Goal: Information Seeking & Learning: Understand process/instructions

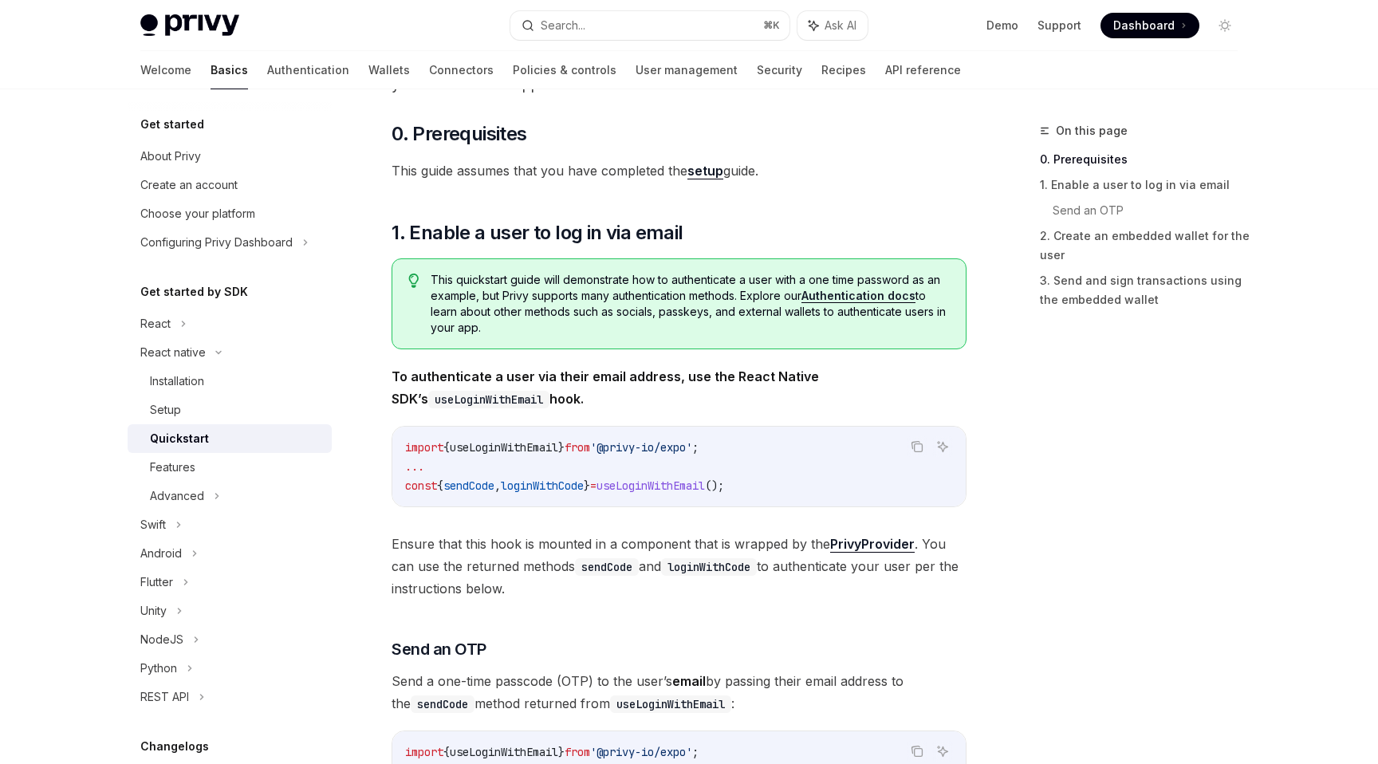
scroll to position [132, 0]
click at [190, 407] on div "Setup" at bounding box center [236, 409] width 172 height 19
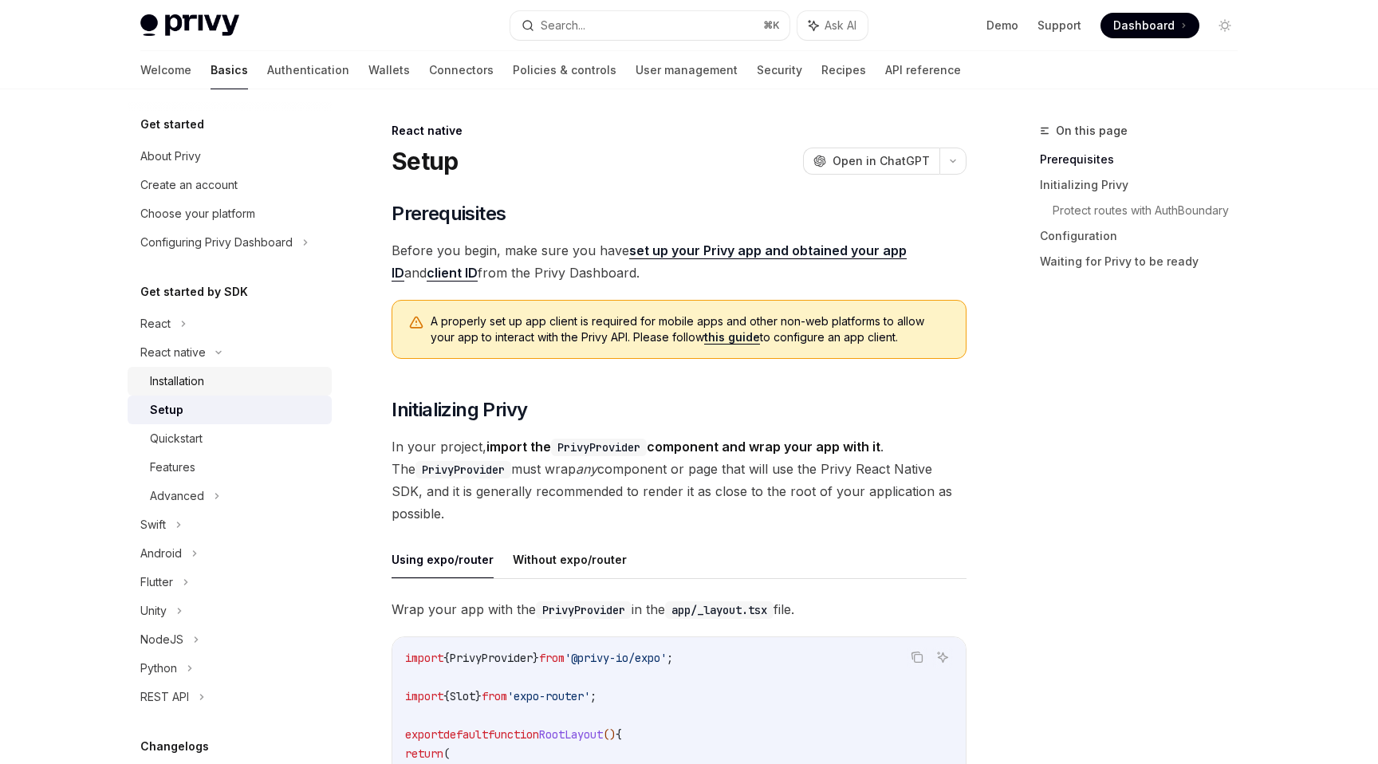
click at [220, 376] on div "Installation" at bounding box center [236, 381] width 172 height 19
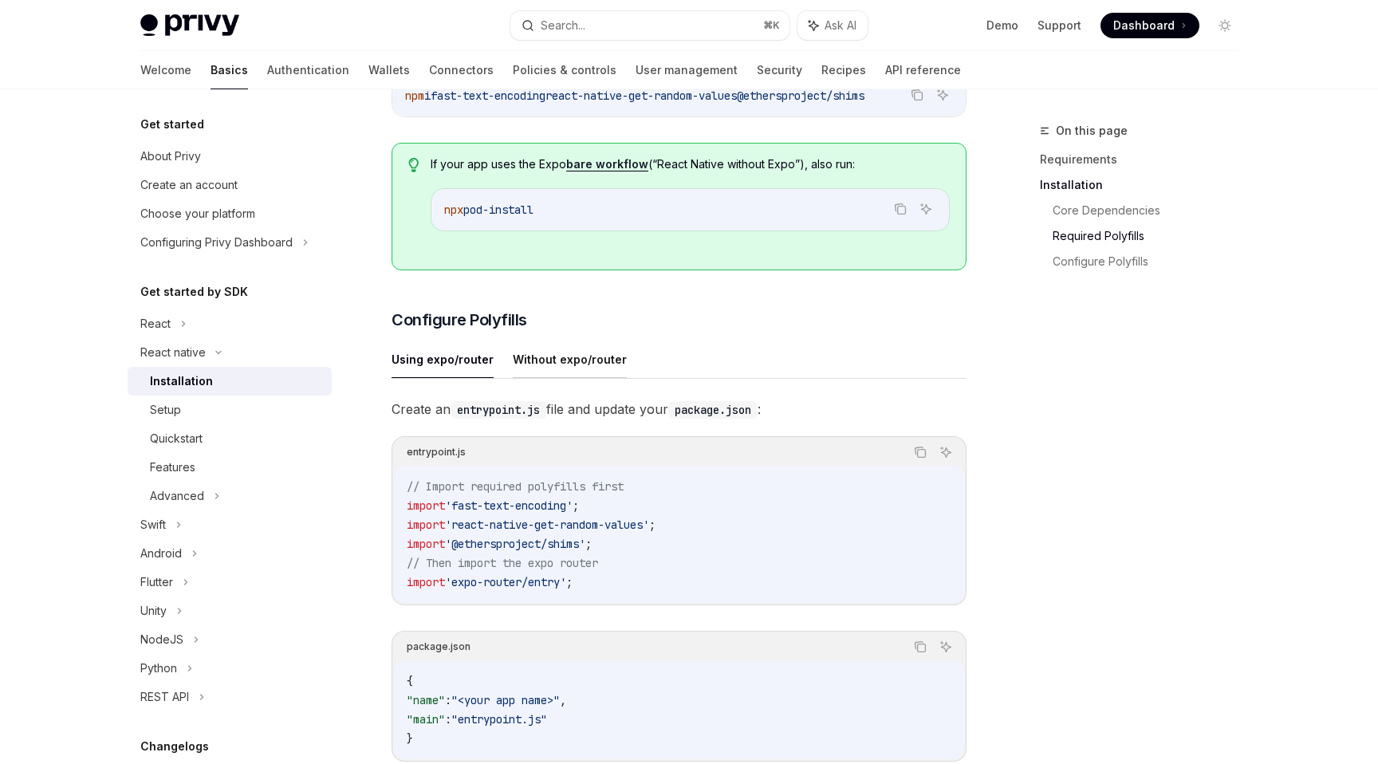
scroll to position [520, 0]
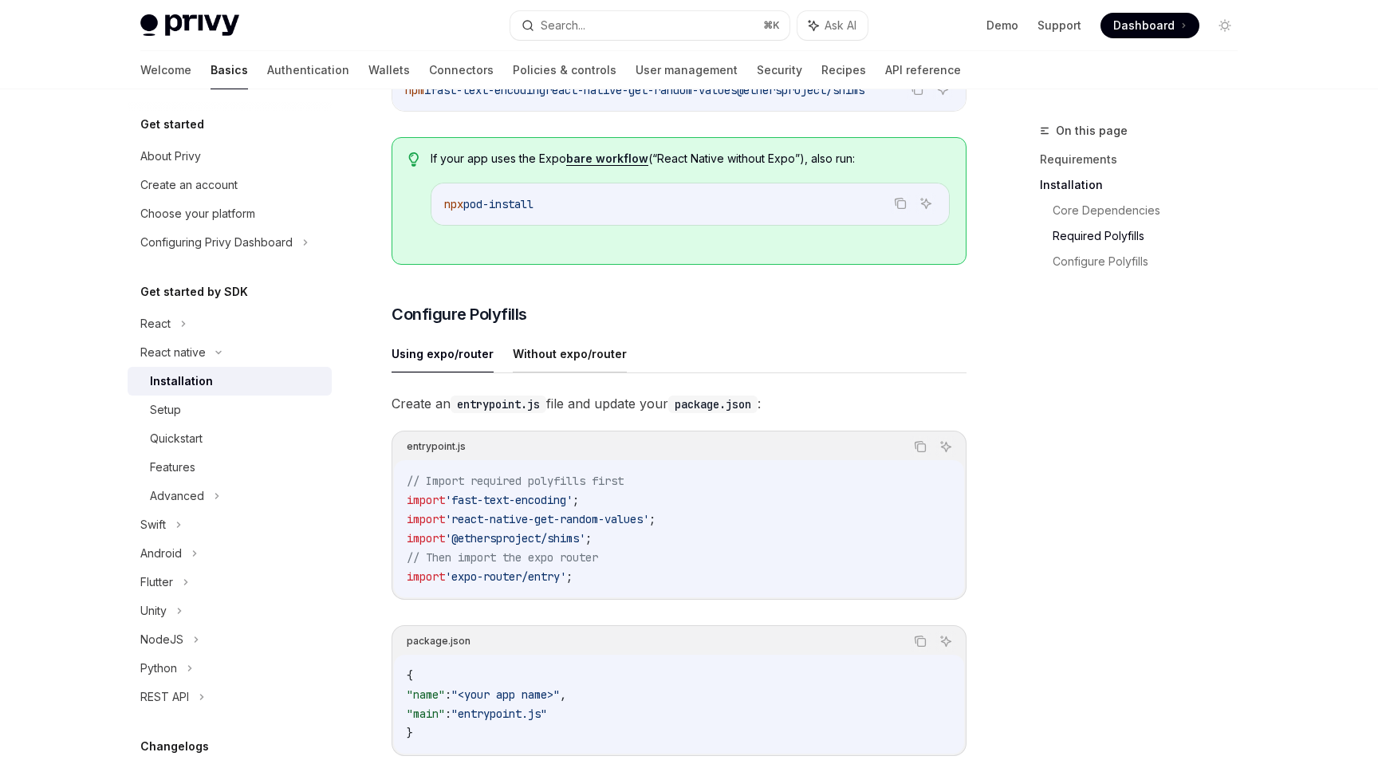
click at [559, 365] on button "Without expo/router" at bounding box center [570, 353] width 114 height 37
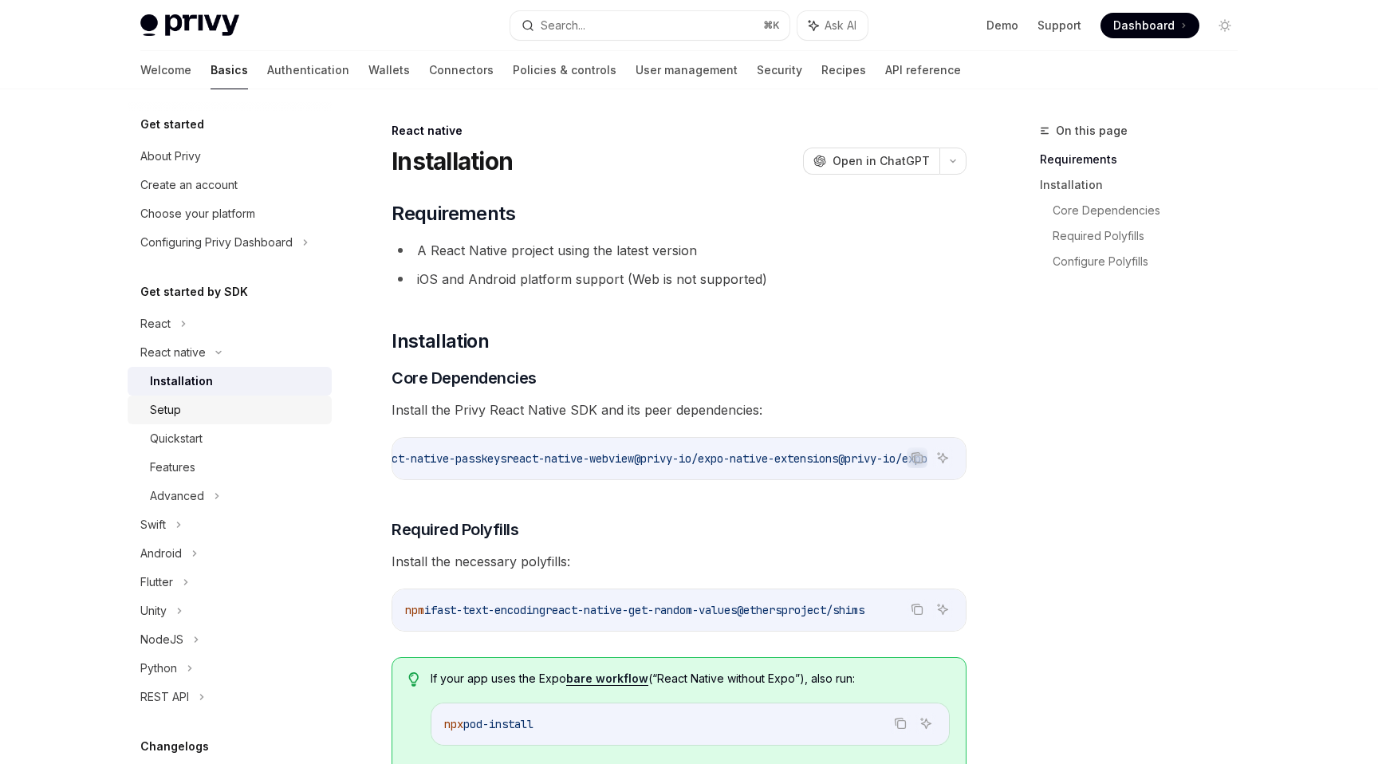
click at [156, 408] on div "Setup" at bounding box center [165, 409] width 31 height 19
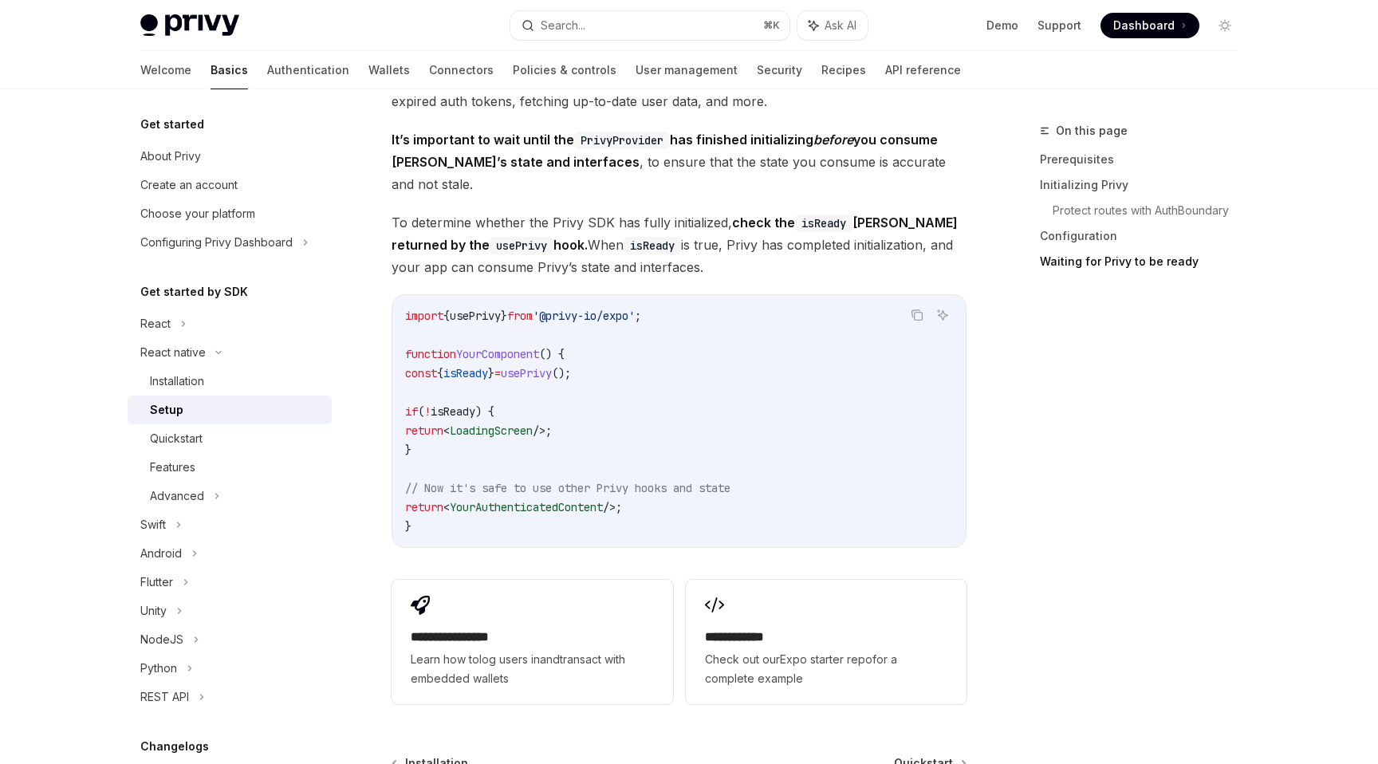
scroll to position [1422, 0]
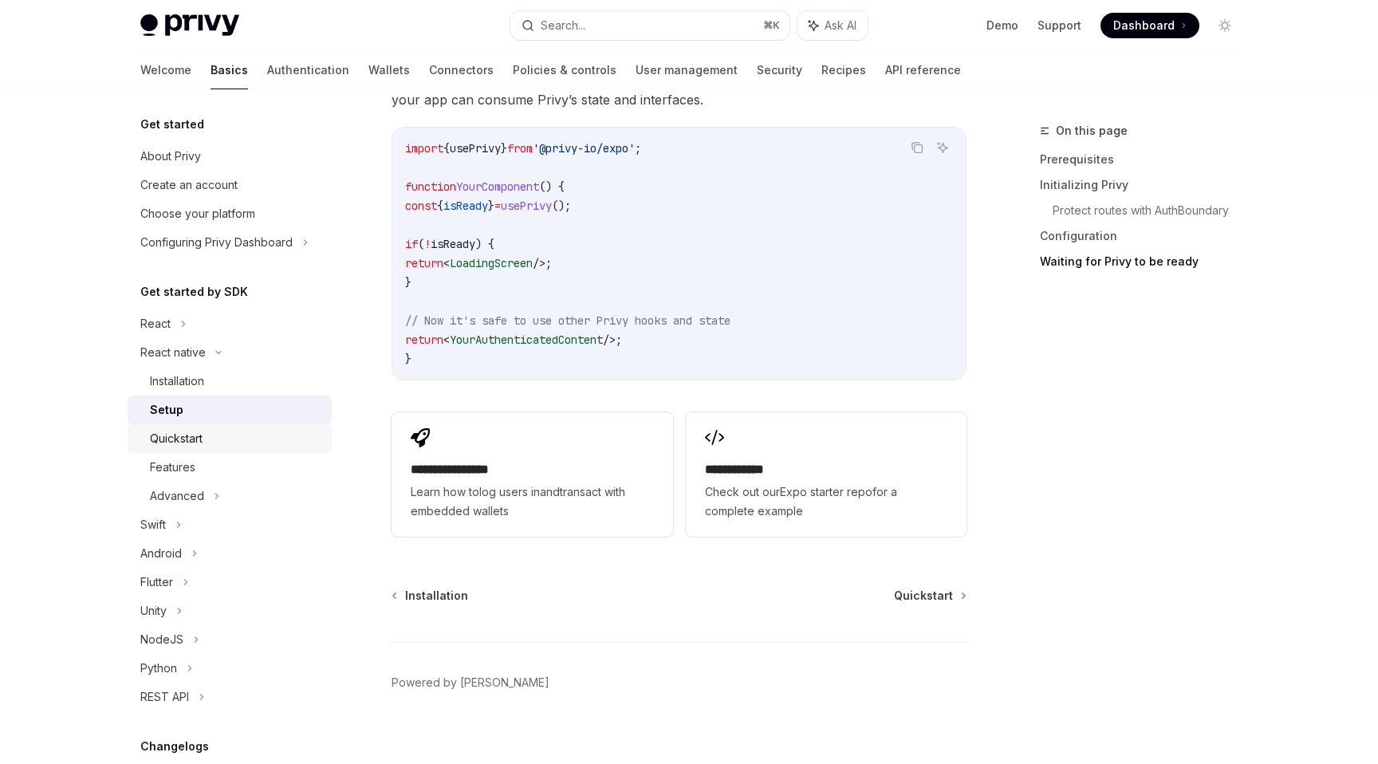
click at [245, 449] on link "Quickstart" at bounding box center [230, 438] width 204 height 29
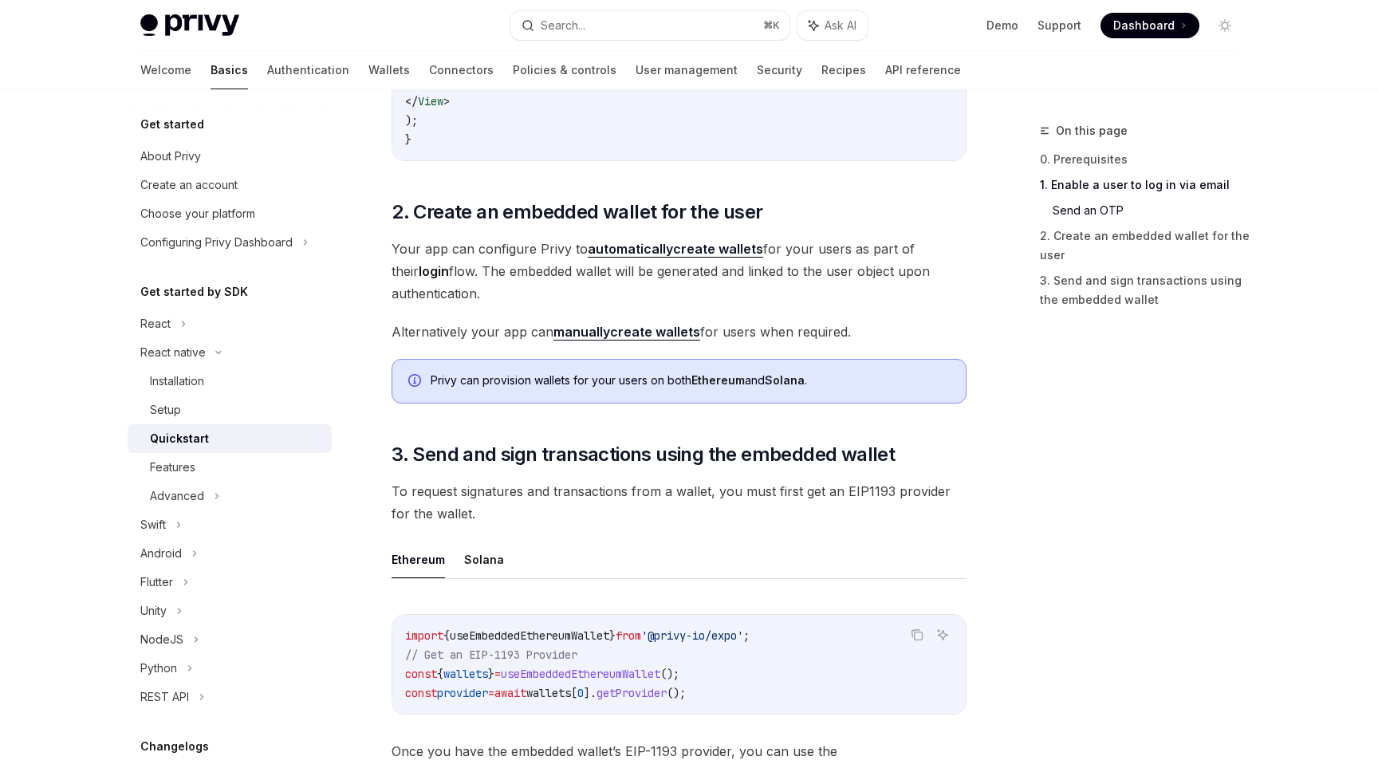
scroll to position [1496, 0]
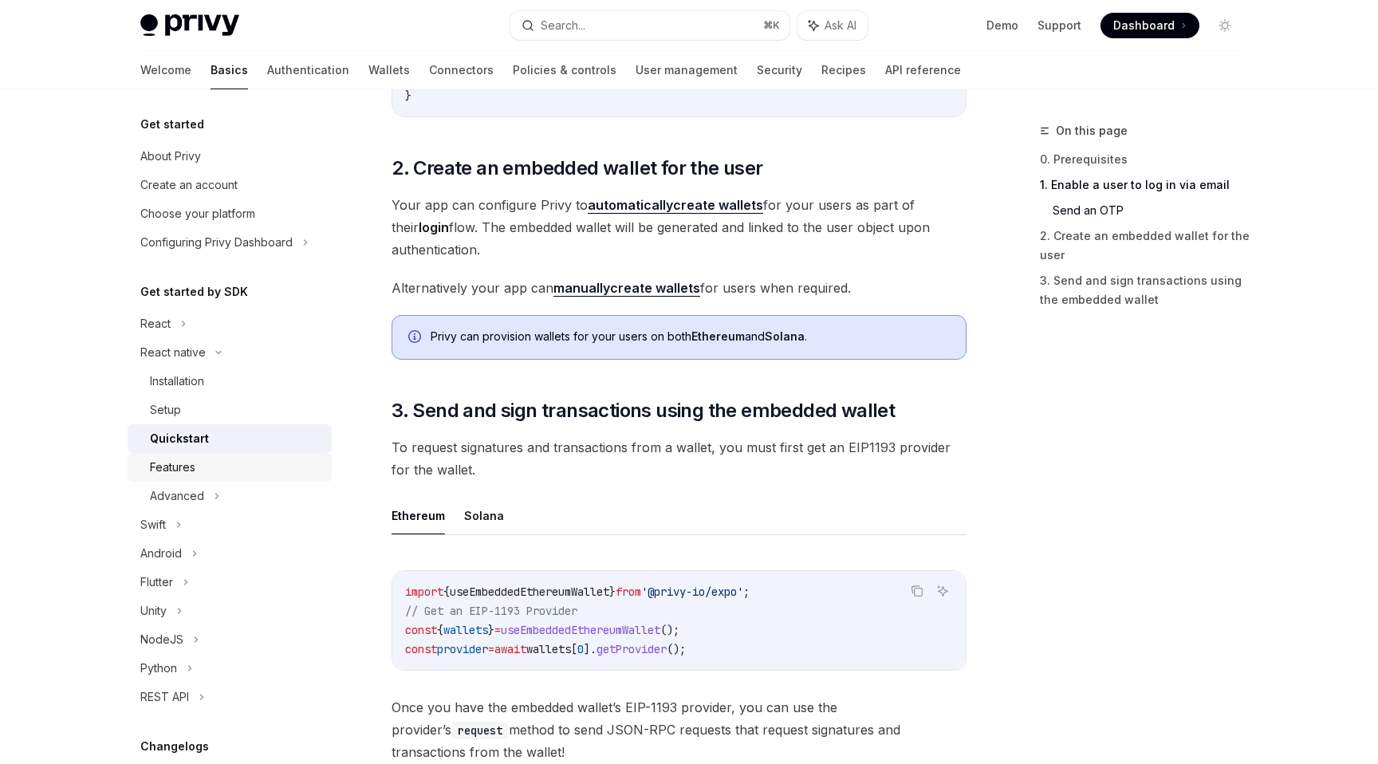
click at [211, 480] on link "Features" at bounding box center [230, 467] width 204 height 29
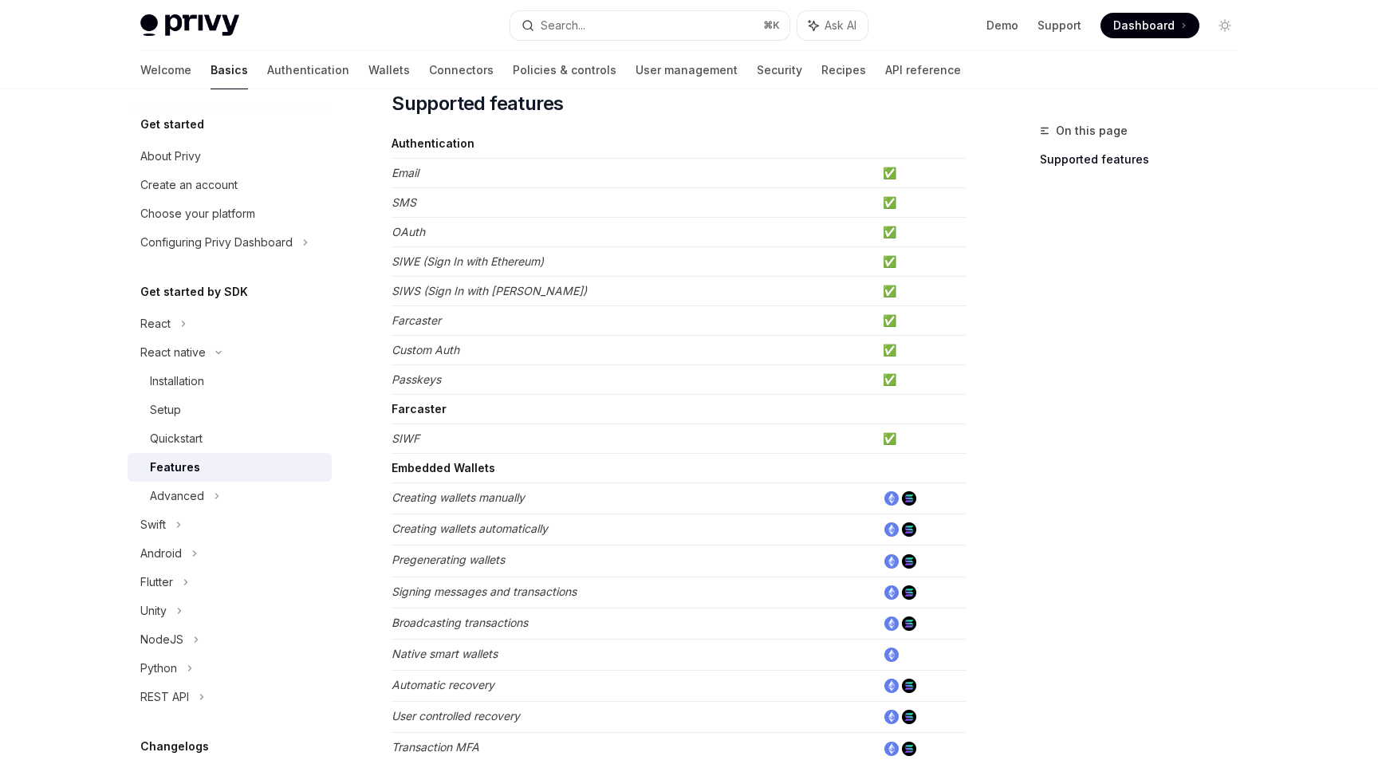
scroll to position [168, 0]
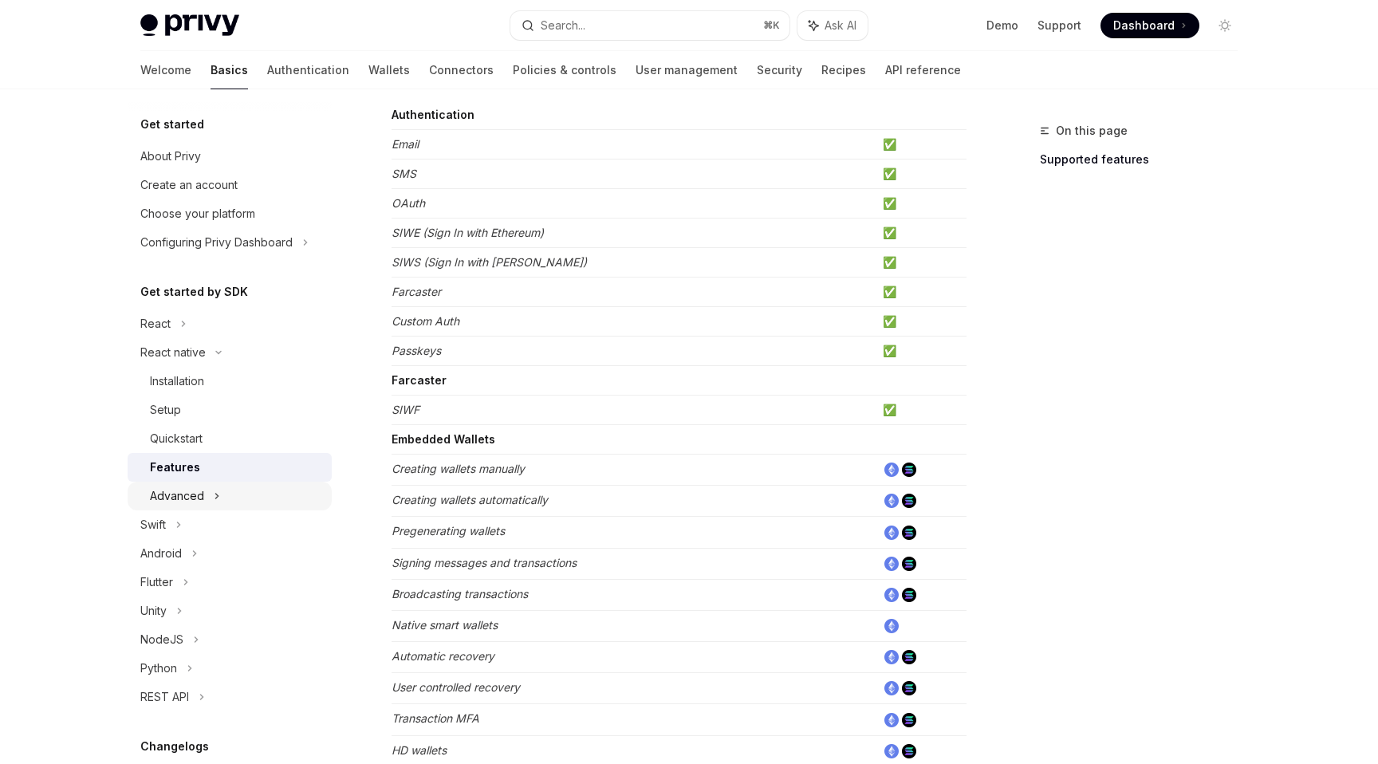
click at [243, 495] on div "Advanced" at bounding box center [230, 496] width 204 height 29
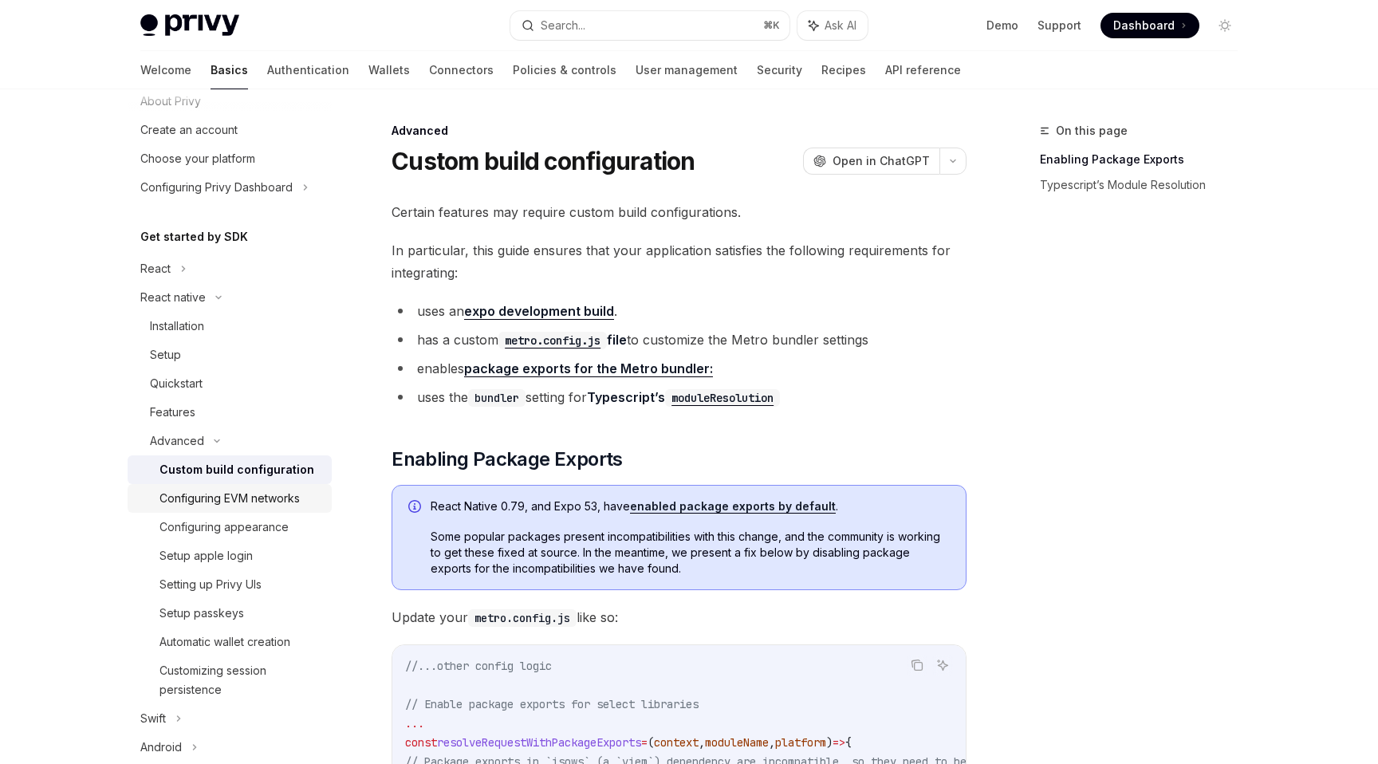
scroll to position [59, 0]
click at [285, 570] on link "Setting up Privy UIs" at bounding box center [230, 580] width 204 height 29
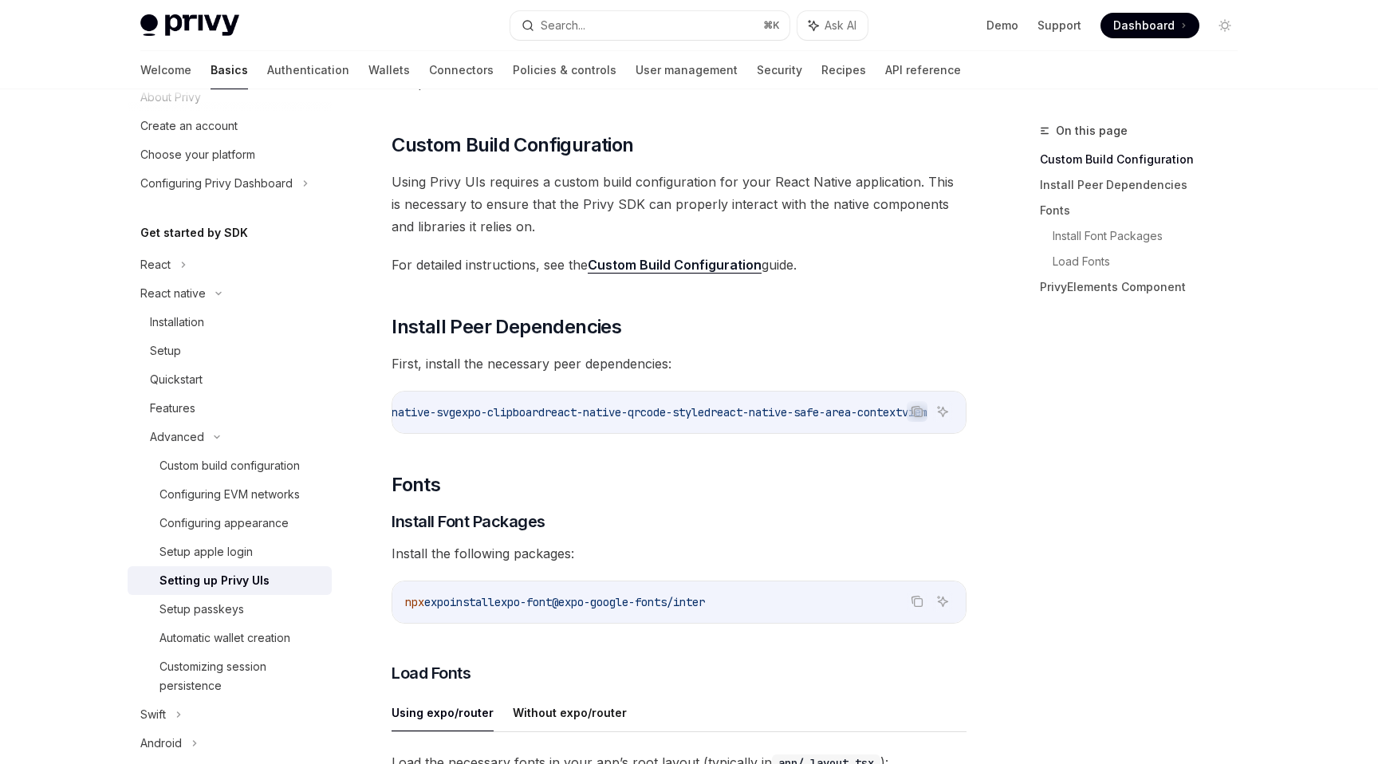
scroll to position [151, 0]
click at [195, 321] on div "Installation" at bounding box center [177, 322] width 54 height 19
type textarea "*"
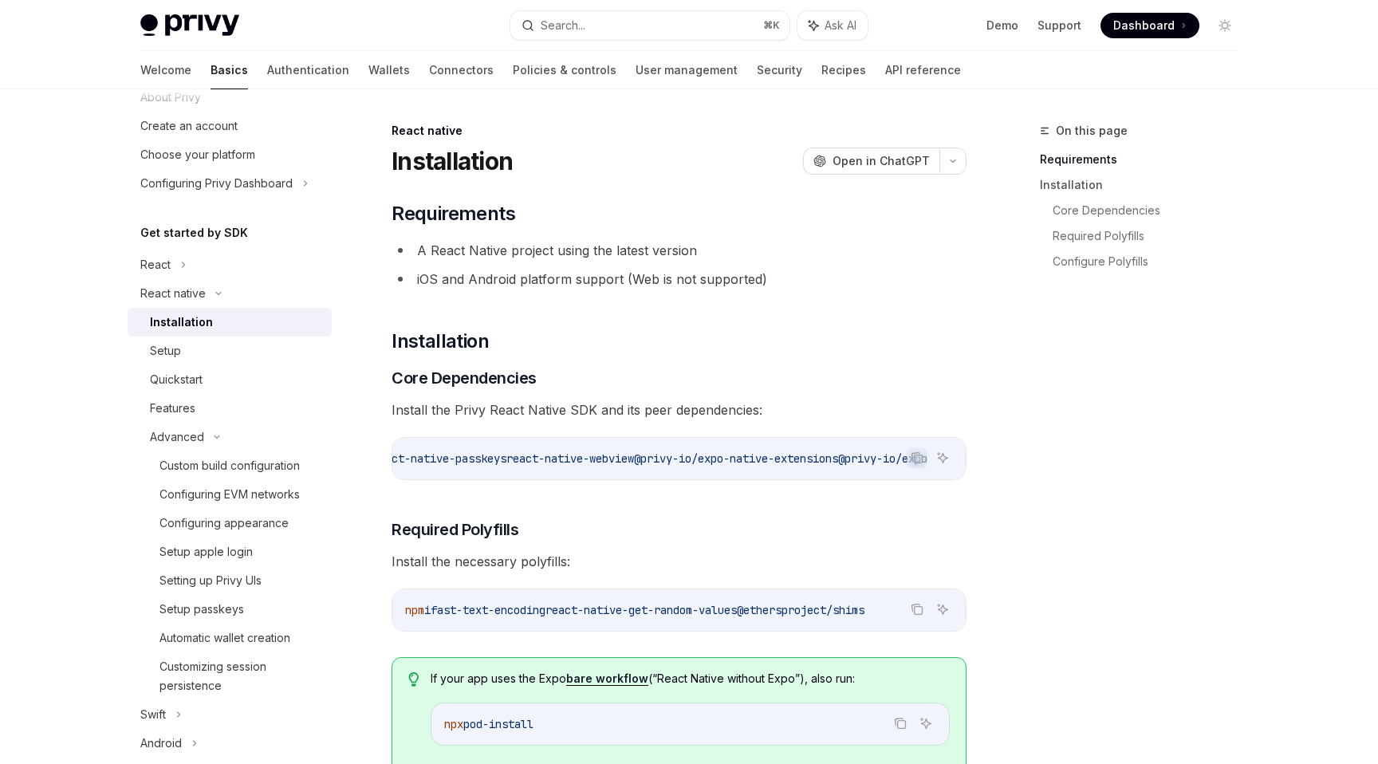
scroll to position [0, 885]
drag, startPoint x: 834, startPoint y: 459, endPoint x: 964, endPoint y: 459, distance: 130.0
click at [964, 459] on code "npx expo install expo-apple-authentication expo-application expo-crypto expo-li…" at bounding box center [315, 458] width 1302 height 19
copy span "@privy-io/expo"
